Goal: Task Accomplishment & Management: Manage account settings

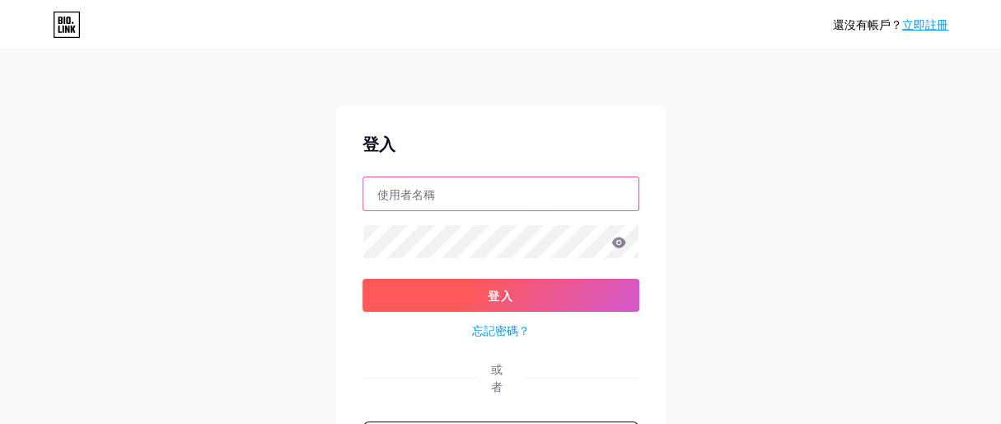
type input "[EMAIL_ADDRESS][DOMAIN_NAME]"
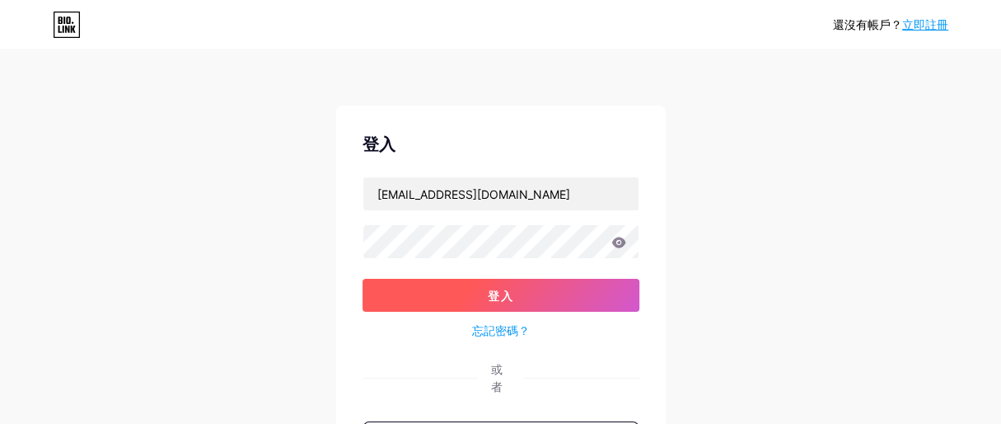
click at [470, 293] on button "登入" at bounding box center [501, 295] width 277 height 33
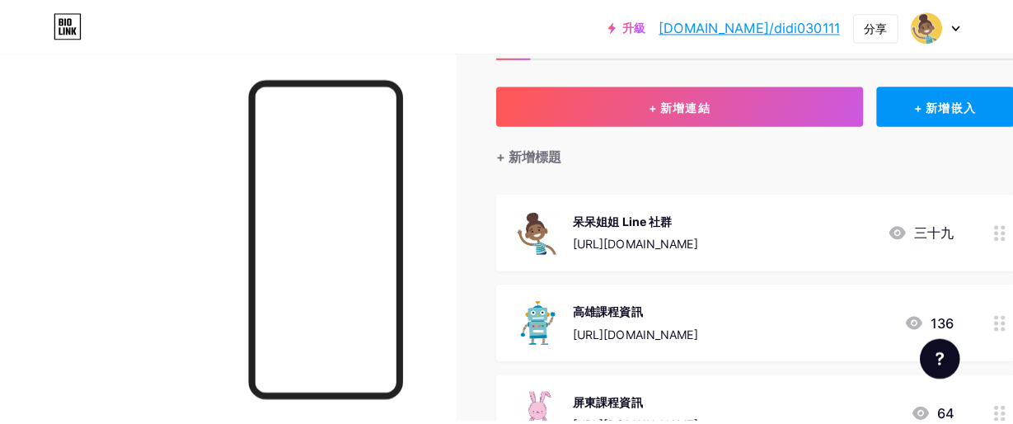
scroll to position [330, 0]
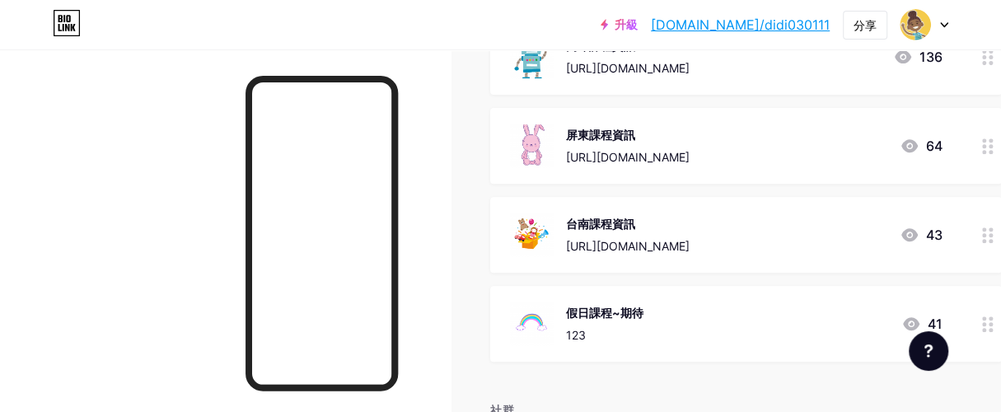
click at [628, 320] on font "假日課程~期待" at bounding box center [604, 313] width 77 height 14
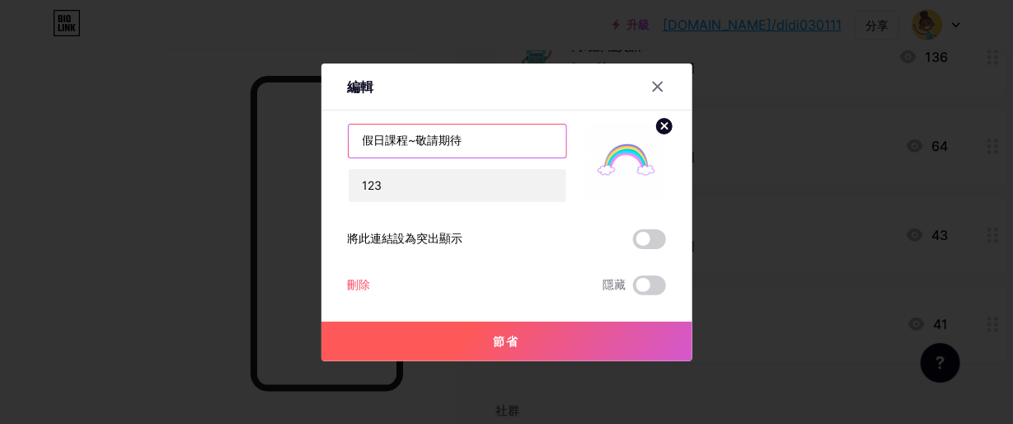
click at [470, 142] on input "假日課程~敬請期待" at bounding box center [458, 140] width 218 height 33
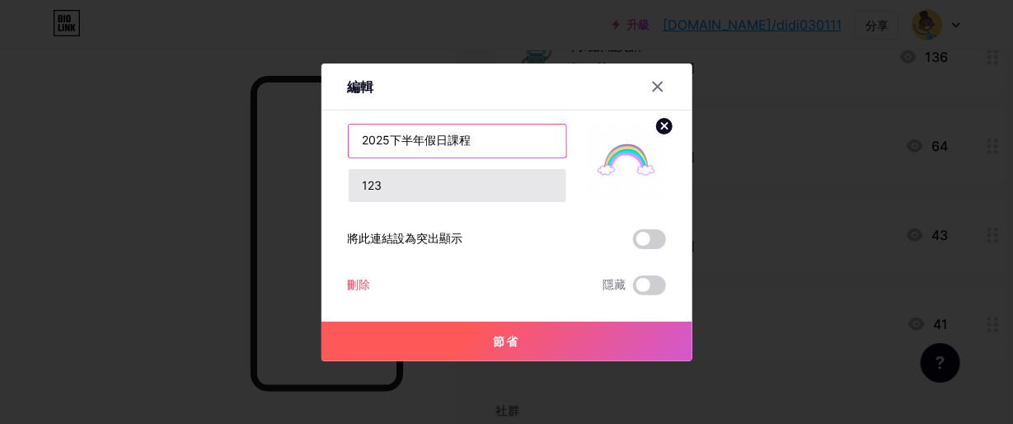
type input "2025下半年假日課程"
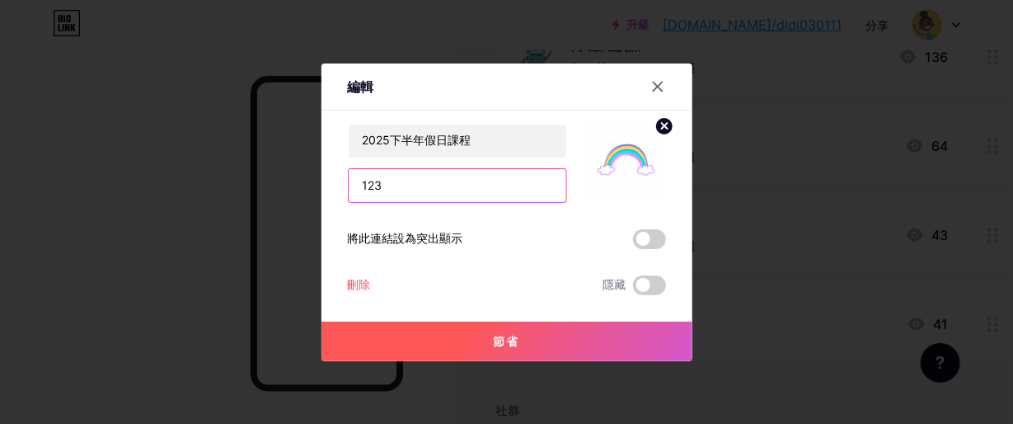
drag, startPoint x: 458, startPoint y: 190, endPoint x: 241, endPoint y: 190, distance: 217.5
click at [241, 190] on div "編輯 內容 Youtube 無需離開您的頁面即可播放 YouTube 影片。 添加 Vimeo 無需離開您的頁面即可播放 Vimeo 影片。 添加 抖音 增加…" at bounding box center [506, 212] width 1013 height 424
click at [410, 172] on input "text" at bounding box center [458, 185] width 218 height 33
paste input "[URL][DOMAIN_NAME]"
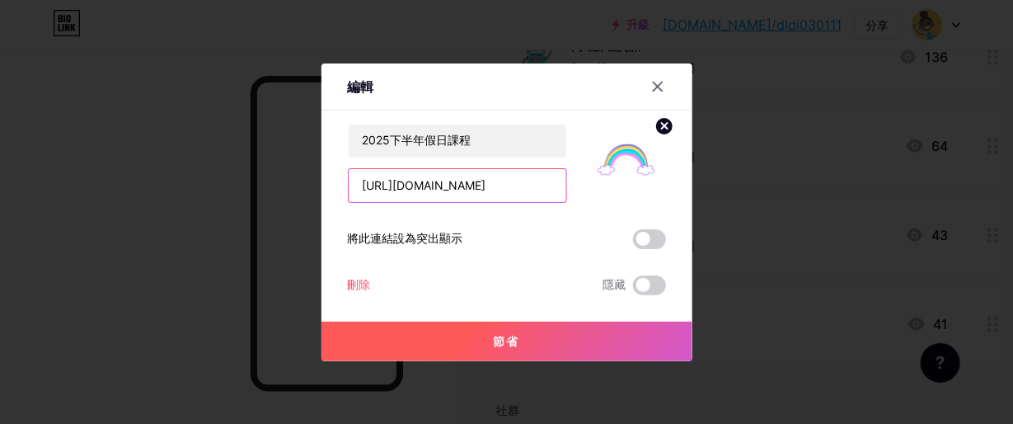
type input "[URL][DOMAIN_NAME]"
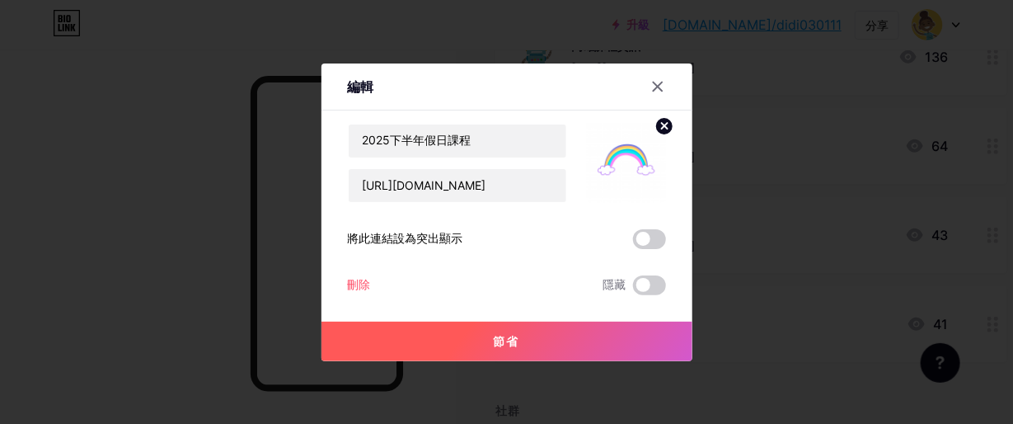
click at [489, 337] on button "節省" at bounding box center [506, 341] width 371 height 40
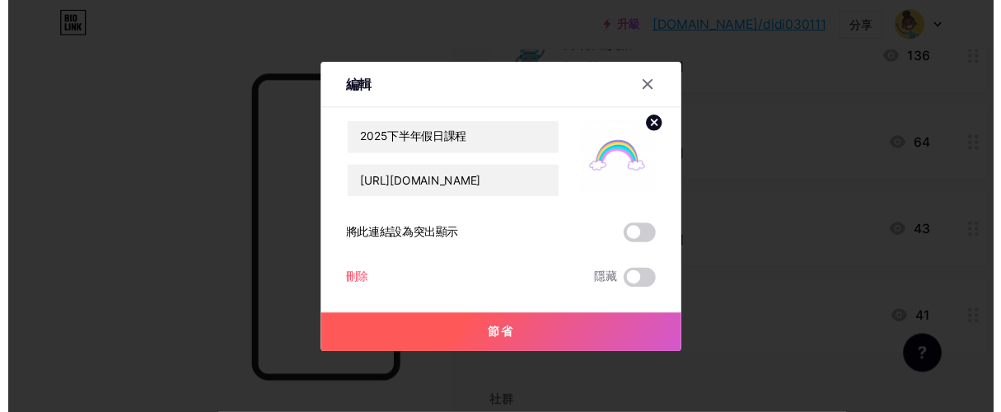
scroll to position [0, 0]
